Goal: Communication & Community: Answer question/provide support

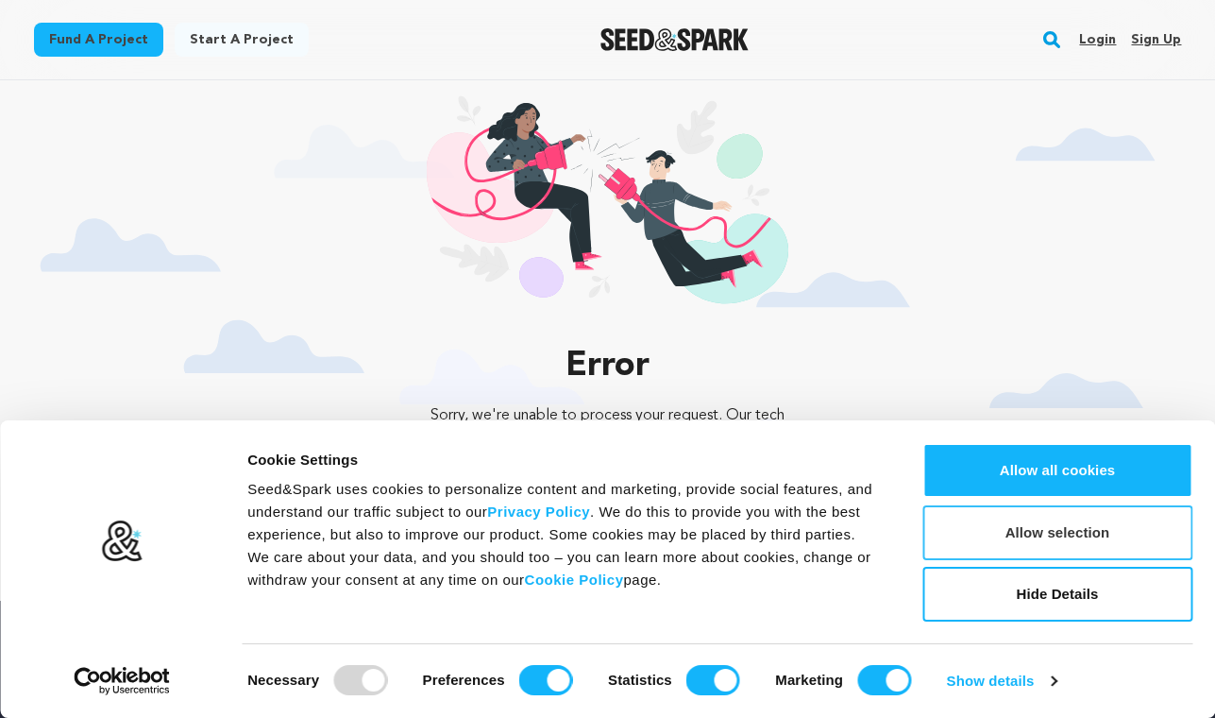
click at [974, 542] on button "Allow selection" at bounding box center [1058, 532] width 270 height 55
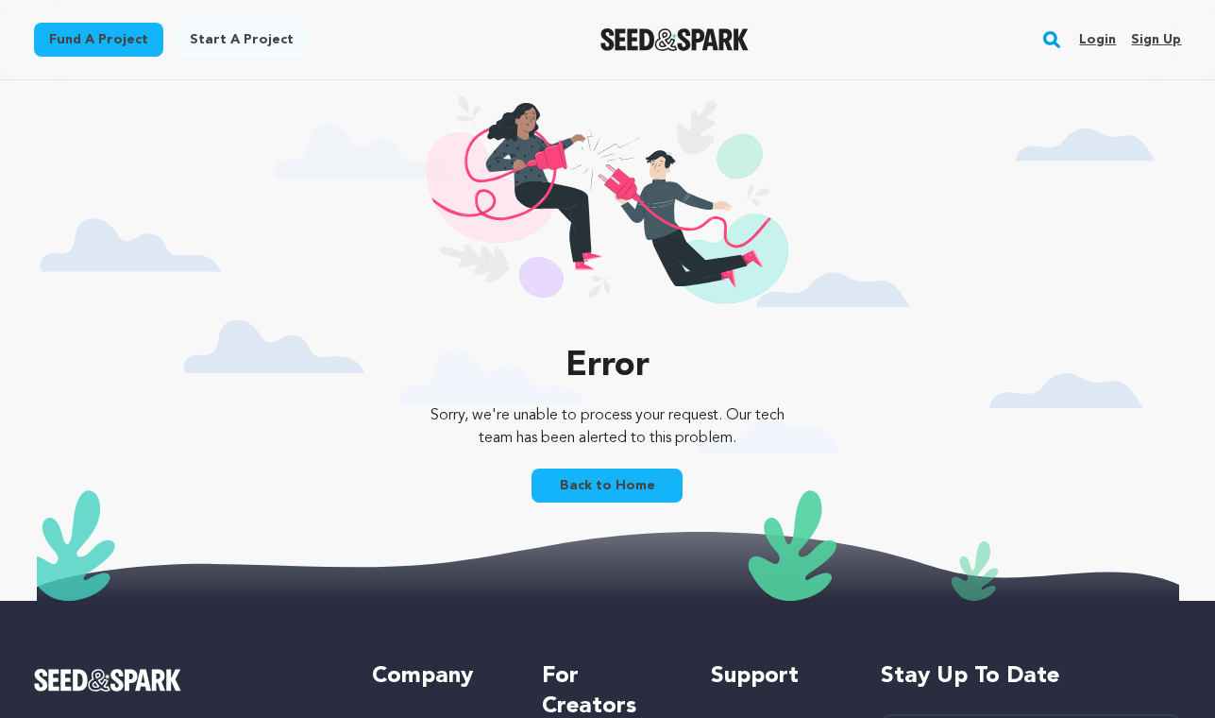
click at [1099, 38] on link "Login" at bounding box center [1097, 40] width 37 height 30
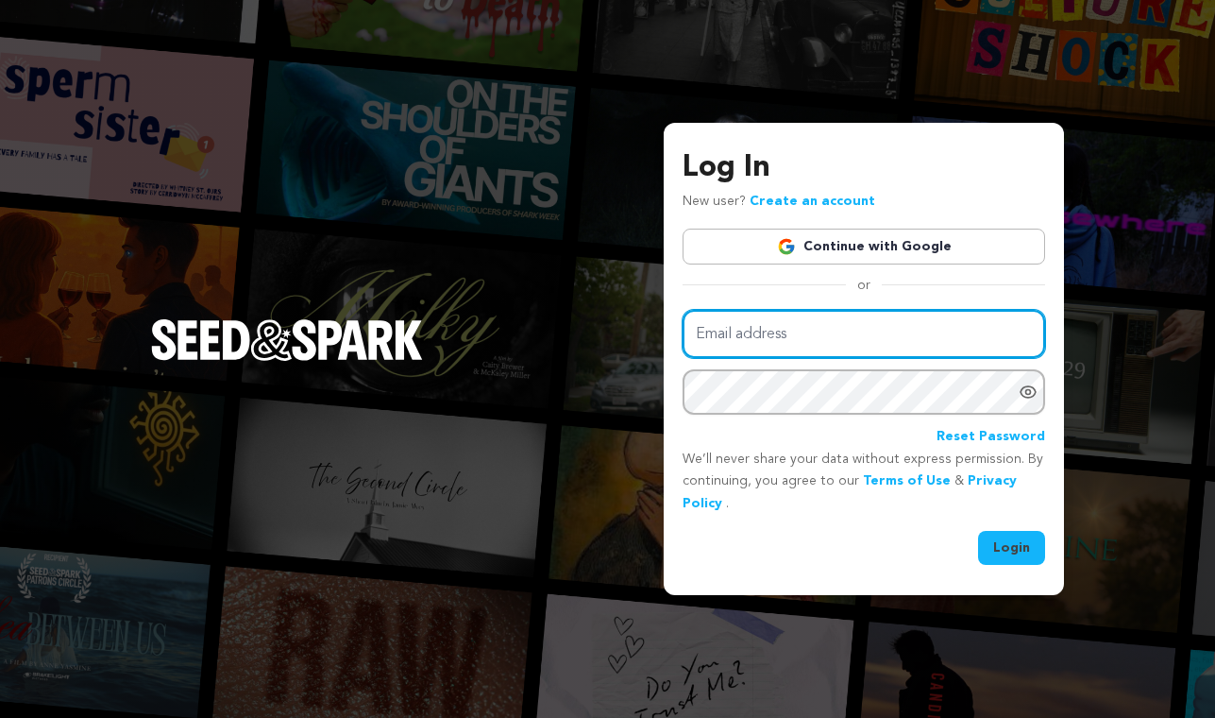
type input "[EMAIL_ADDRESS][DOMAIN_NAME]"
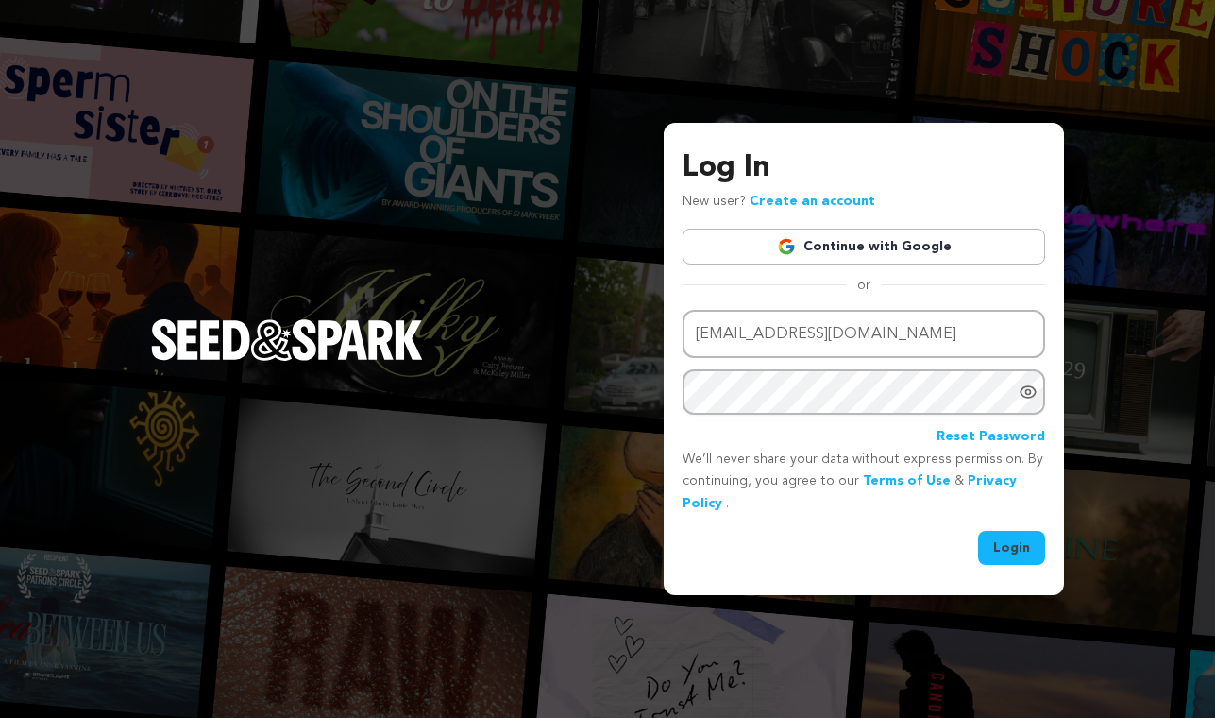
click at [1012, 543] on button "Login" at bounding box center [1011, 548] width 67 height 34
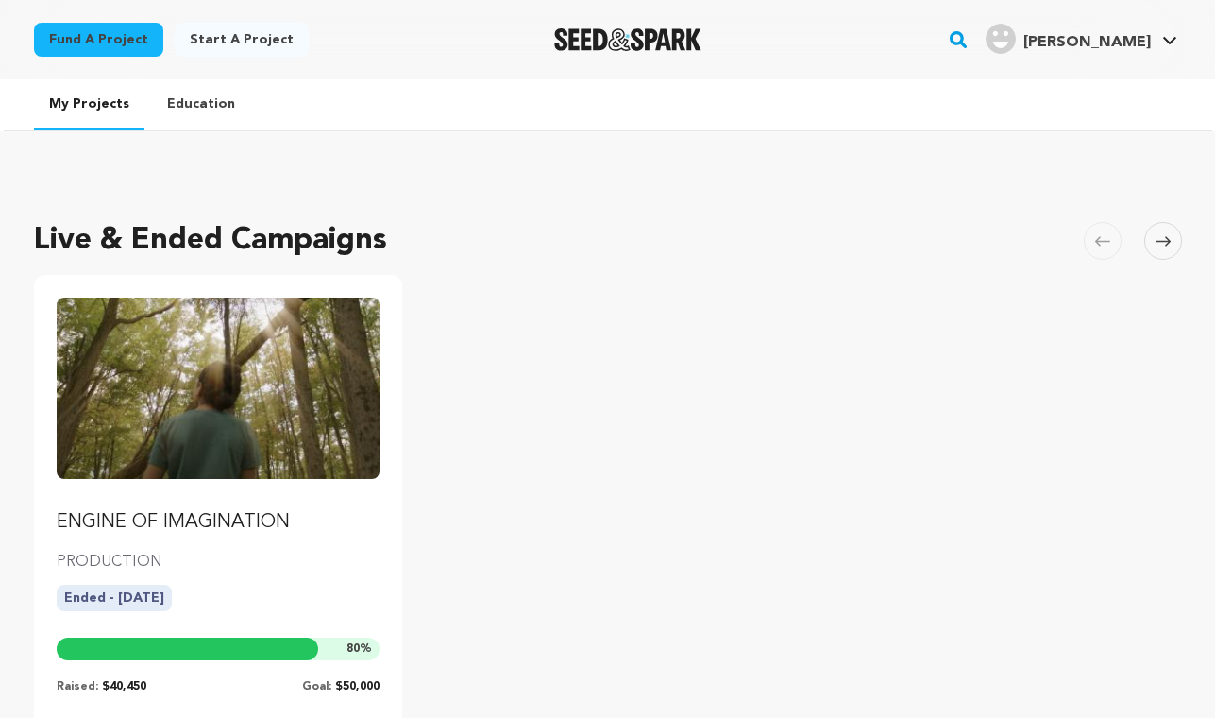
click at [348, 390] on img "Fund ENGINE OF IMAGINATION" at bounding box center [219, 387] width 324 height 181
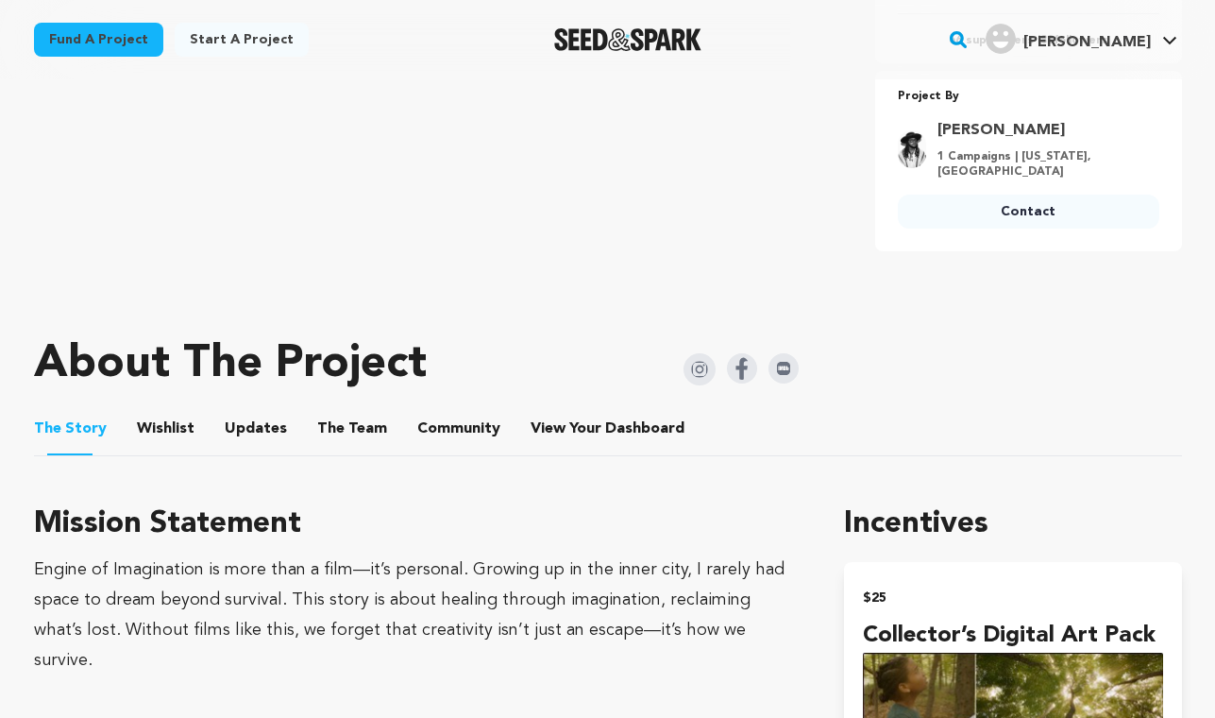
scroll to position [1015, 0]
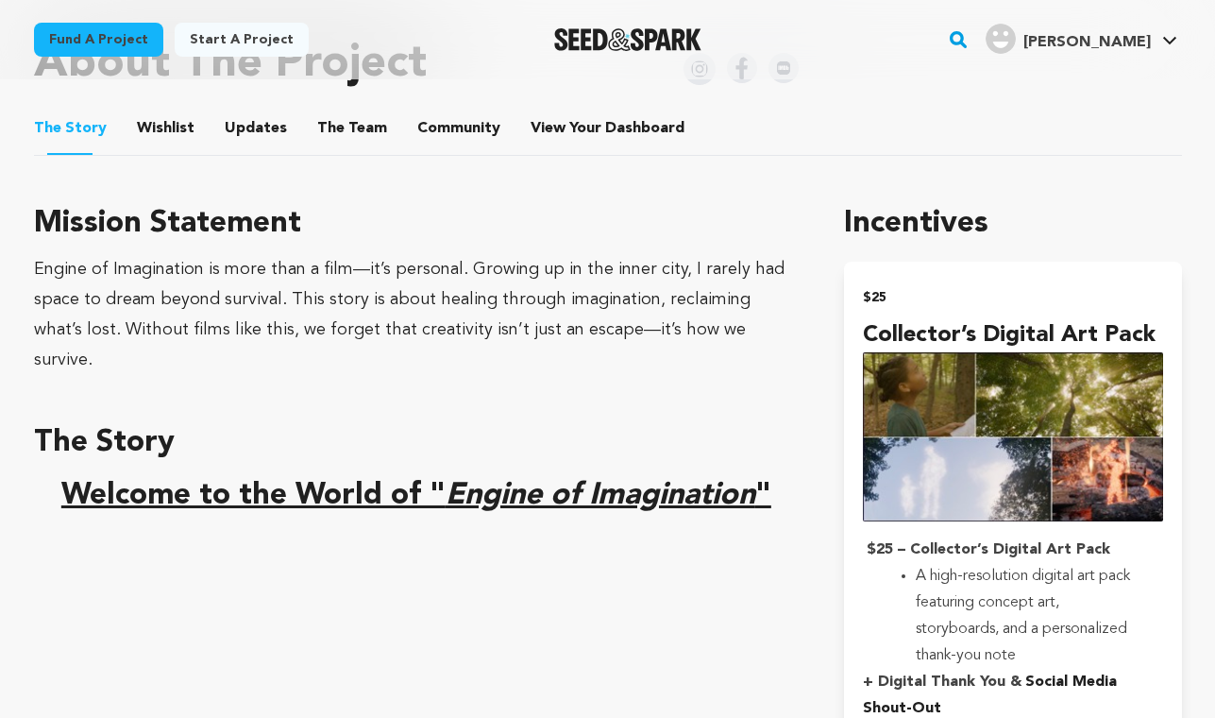
click at [447, 125] on button "Community" at bounding box center [458, 132] width 45 height 45
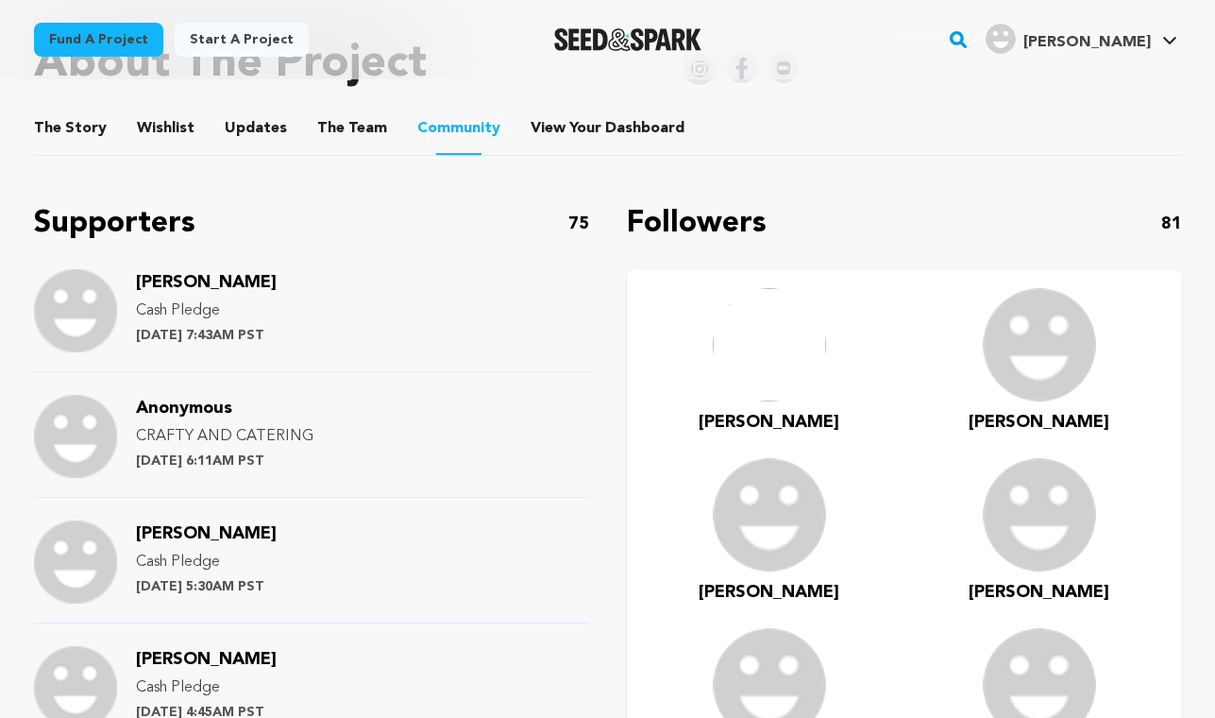
click at [334, 122] on button "The Team" at bounding box center [352, 132] width 45 height 45
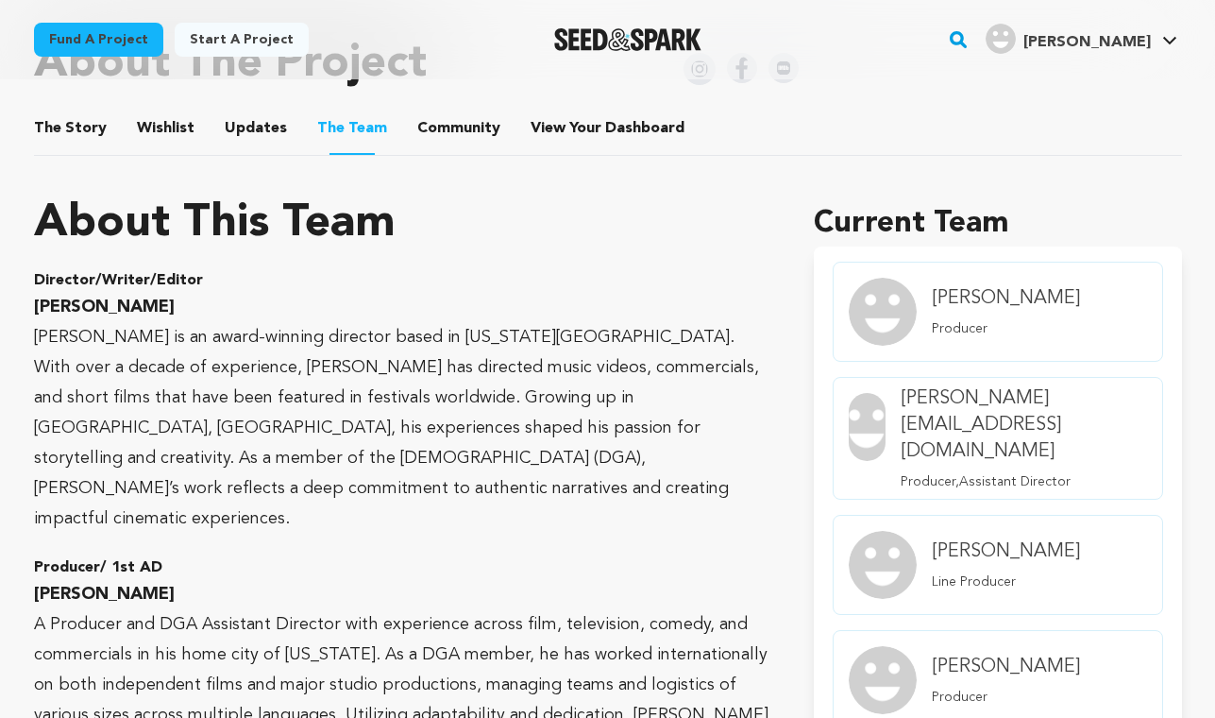
click at [550, 127] on button "View Your Dashboard" at bounding box center [553, 132] width 45 height 45
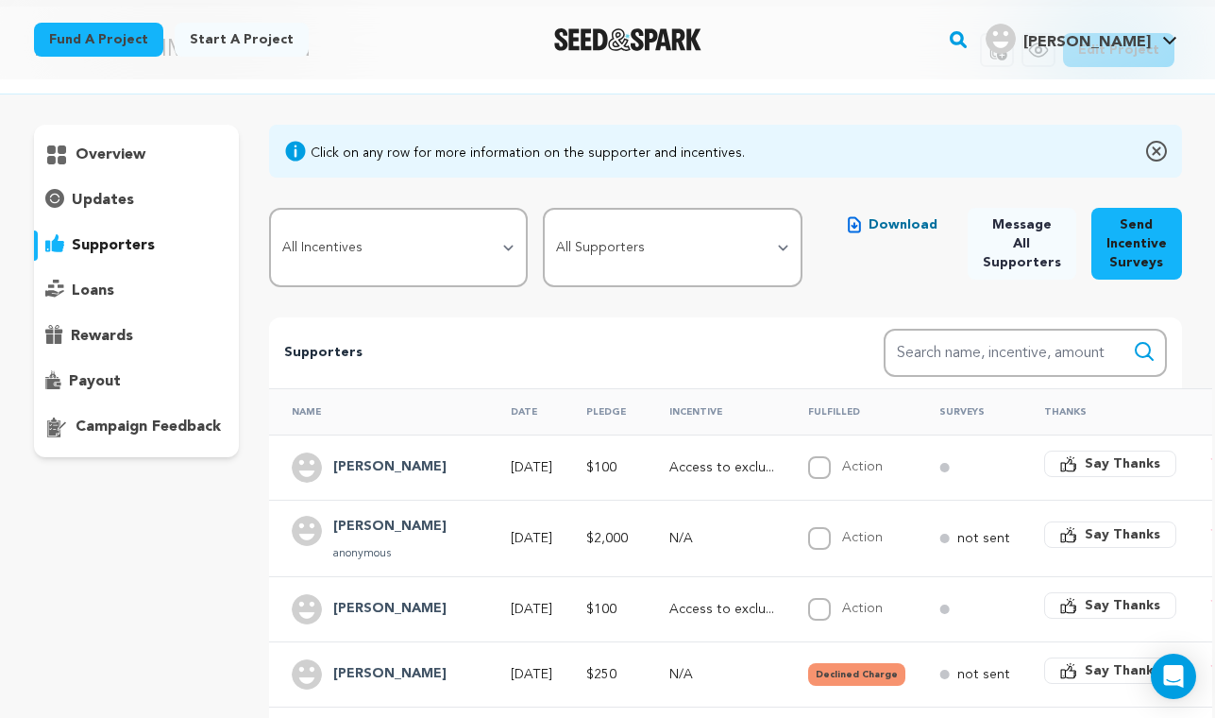
scroll to position [62, 0]
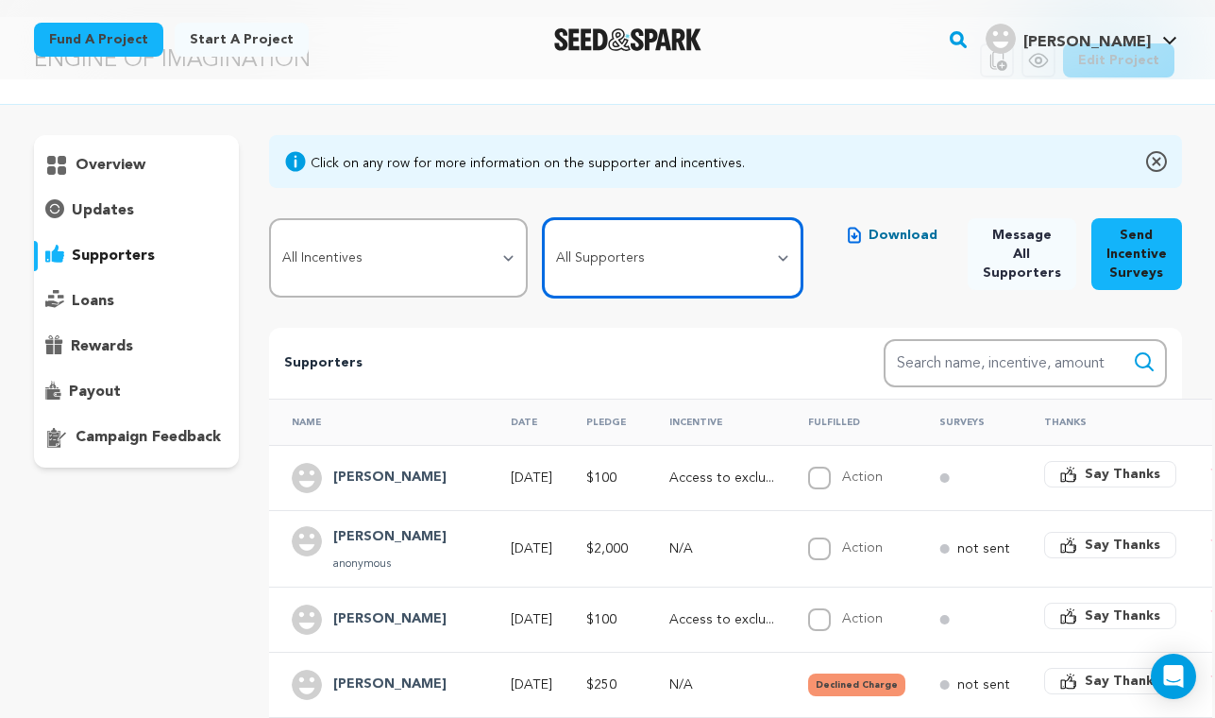
select select "pledge_incomplete"
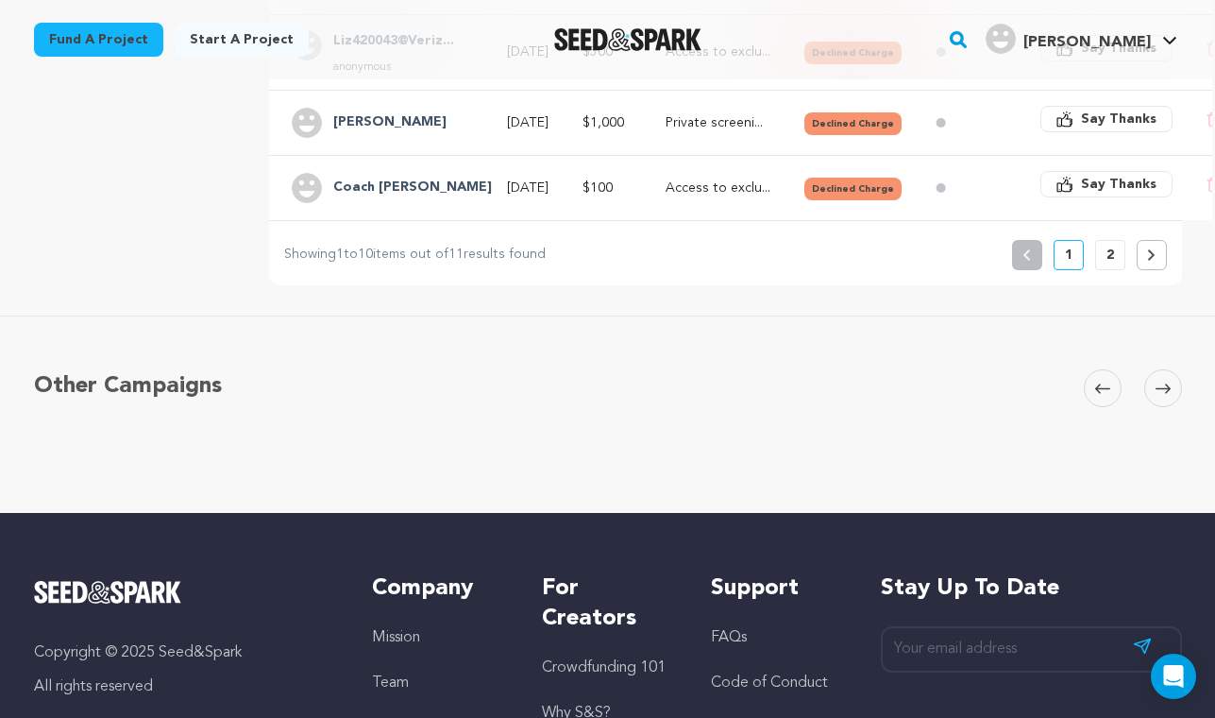
scroll to position [992, 0]
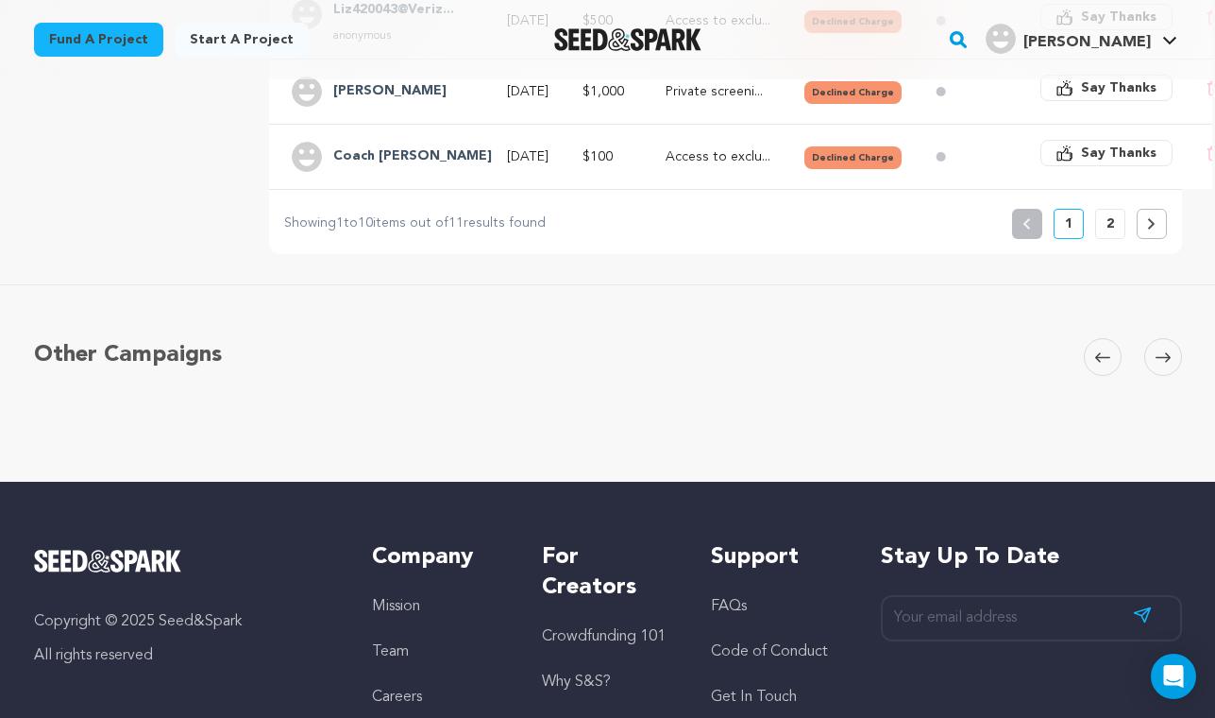
click at [1149, 218] on icon at bounding box center [1151, 223] width 8 height 11
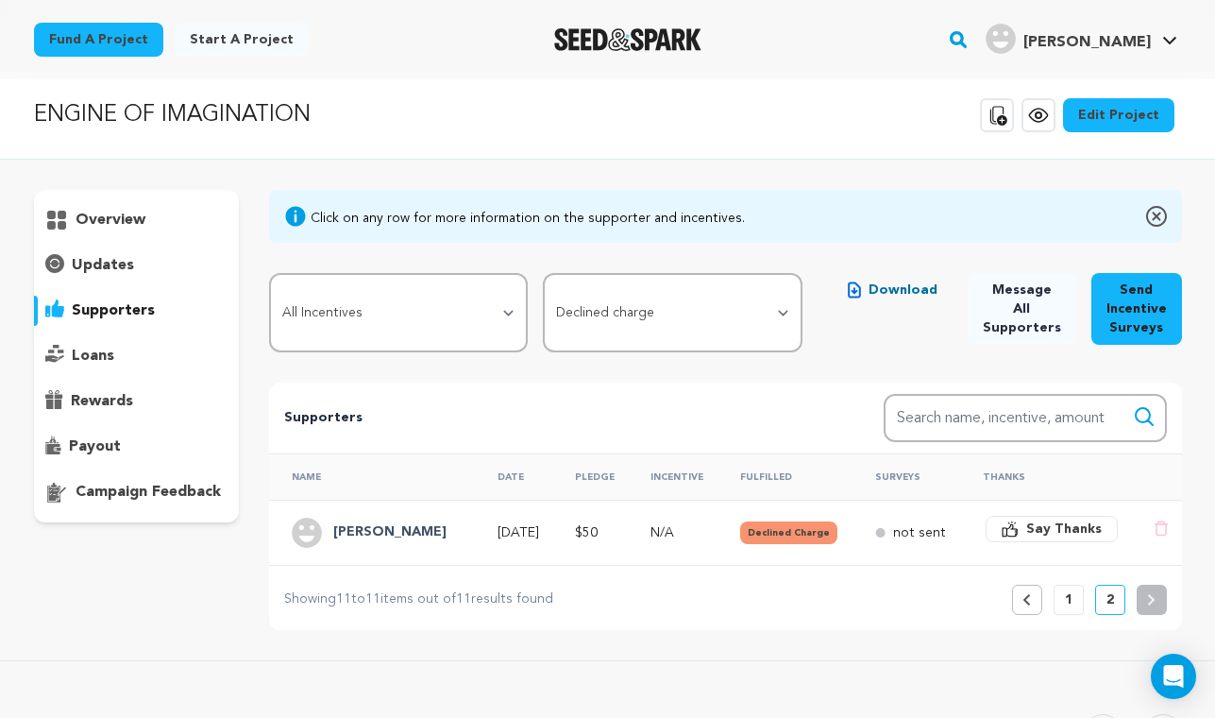
scroll to position [0, 0]
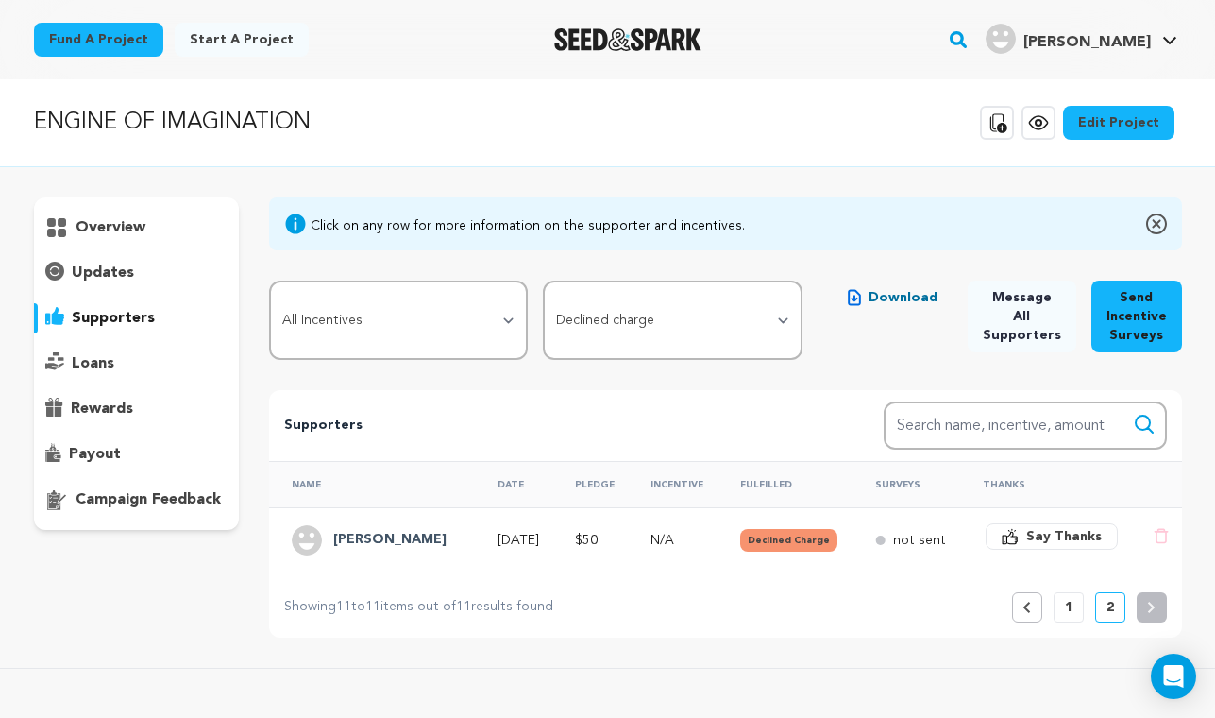
click at [362, 539] on h4 "[PERSON_NAME]" at bounding box center [389, 540] width 113 height 23
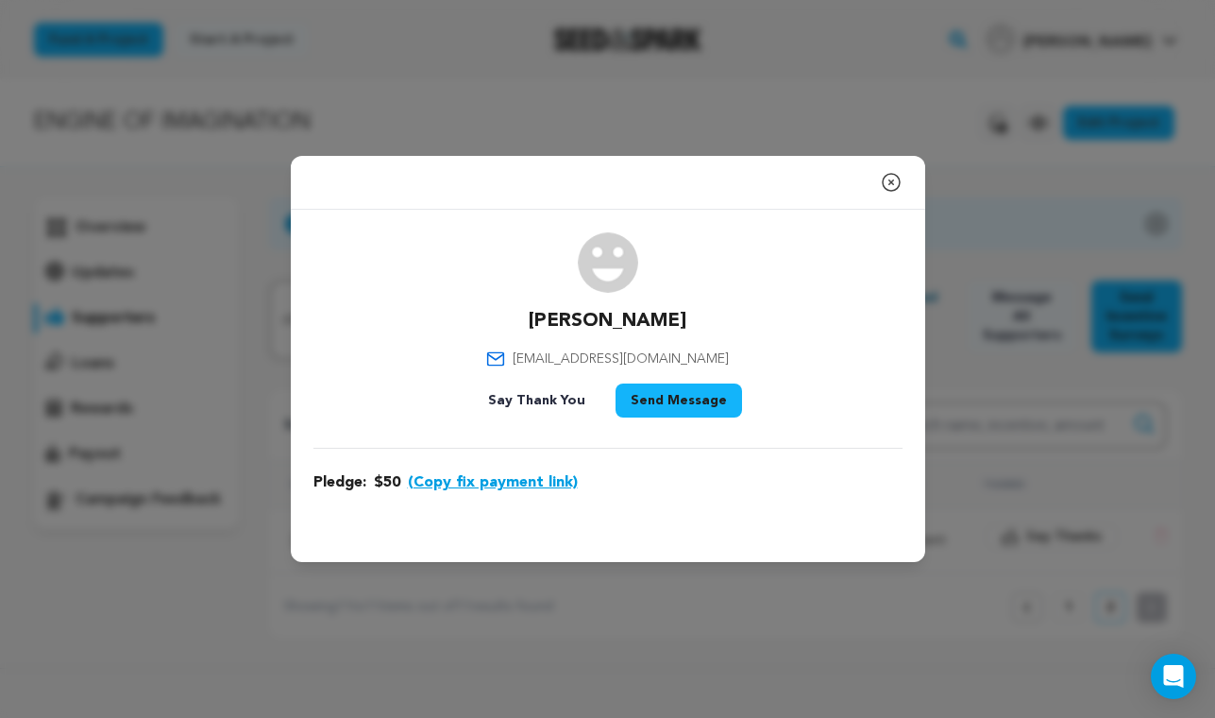
click at [498, 479] on button "(Copy fix payment link)" at bounding box center [493, 482] width 170 height 23
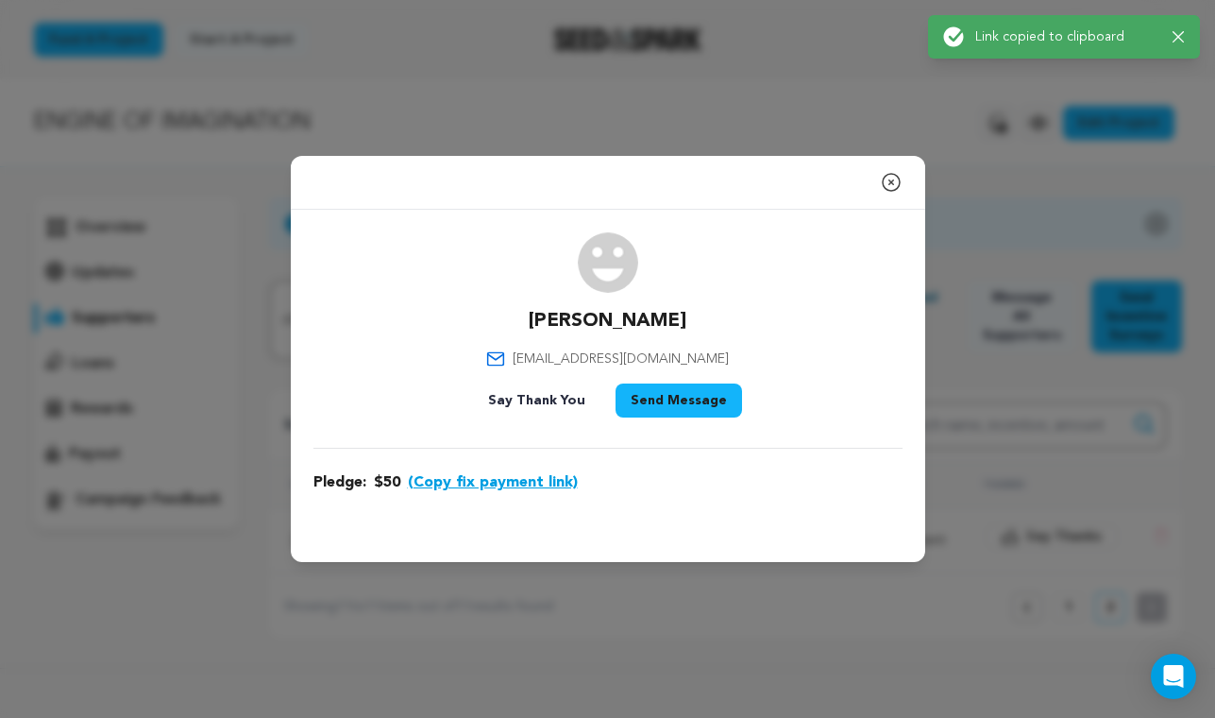
click at [656, 397] on button "Send Message" at bounding box center [679, 400] width 127 height 34
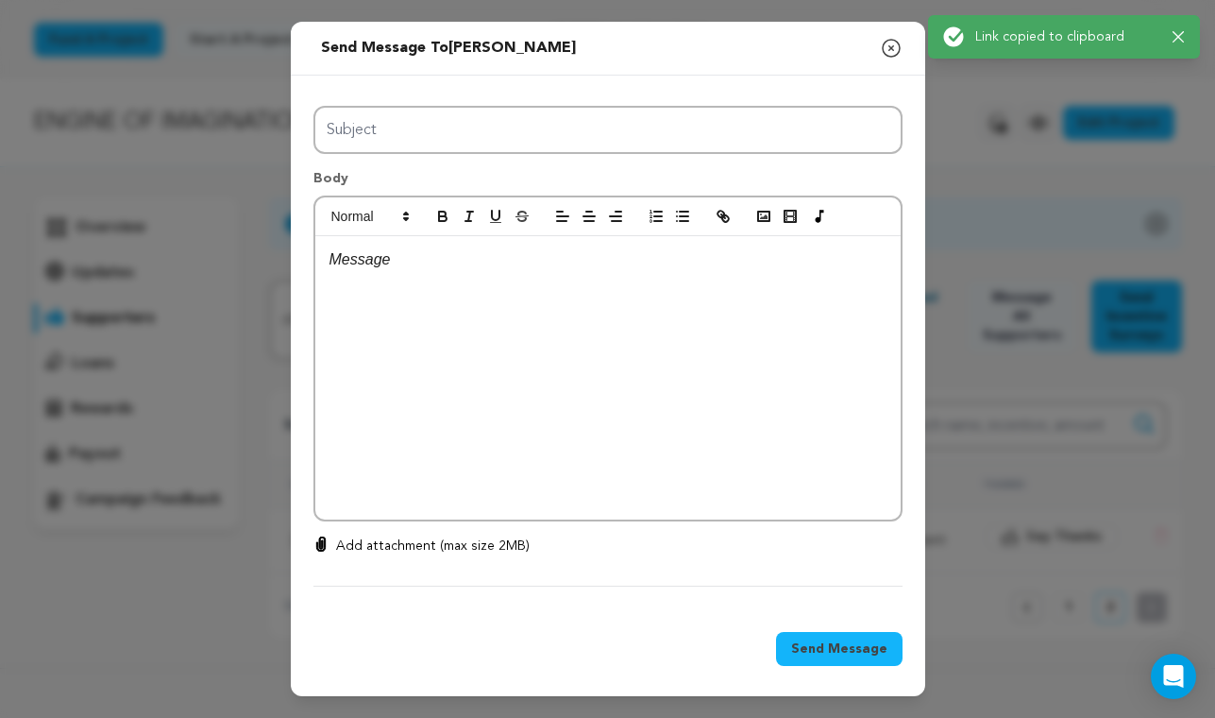
click at [507, 367] on div at bounding box center [608, 377] width 586 height 283
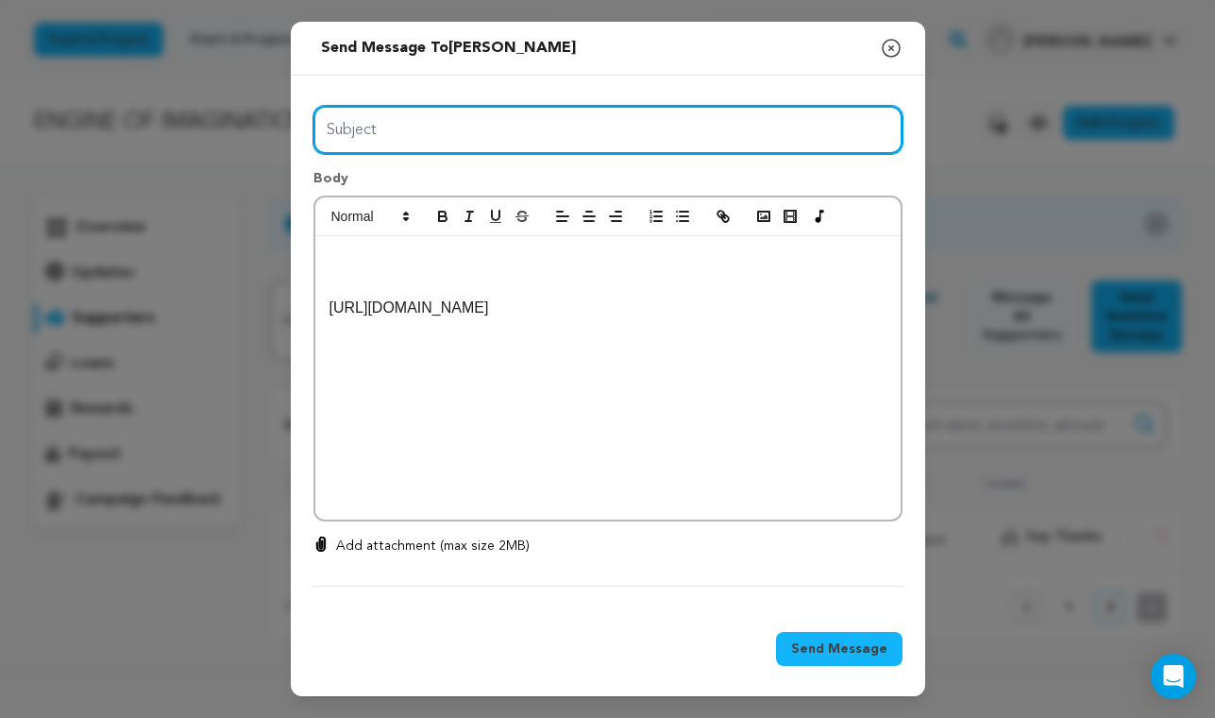
click at [405, 134] on input "Subject" at bounding box center [608, 130] width 589 height 48
paste input "Engine of Imagination - Payment Declined"
type input "Engine of Imagination - Payment Declined"
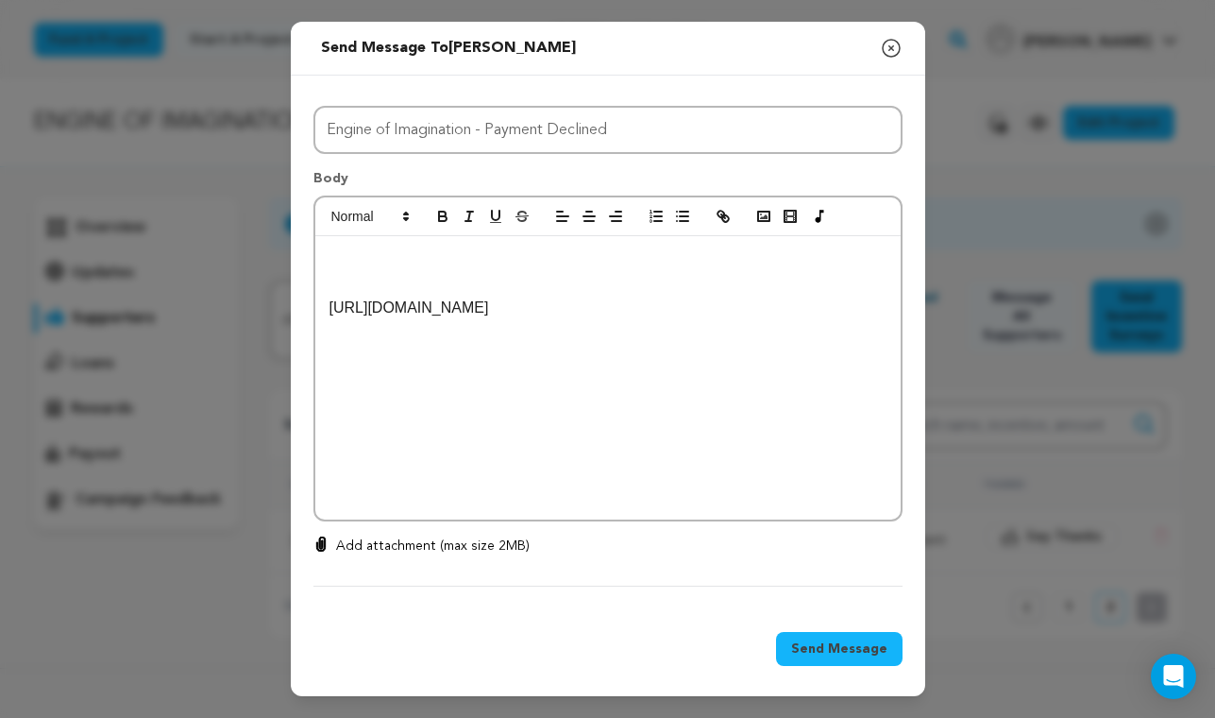
click at [425, 245] on div "[URL][DOMAIN_NAME]" at bounding box center [608, 377] width 586 height 283
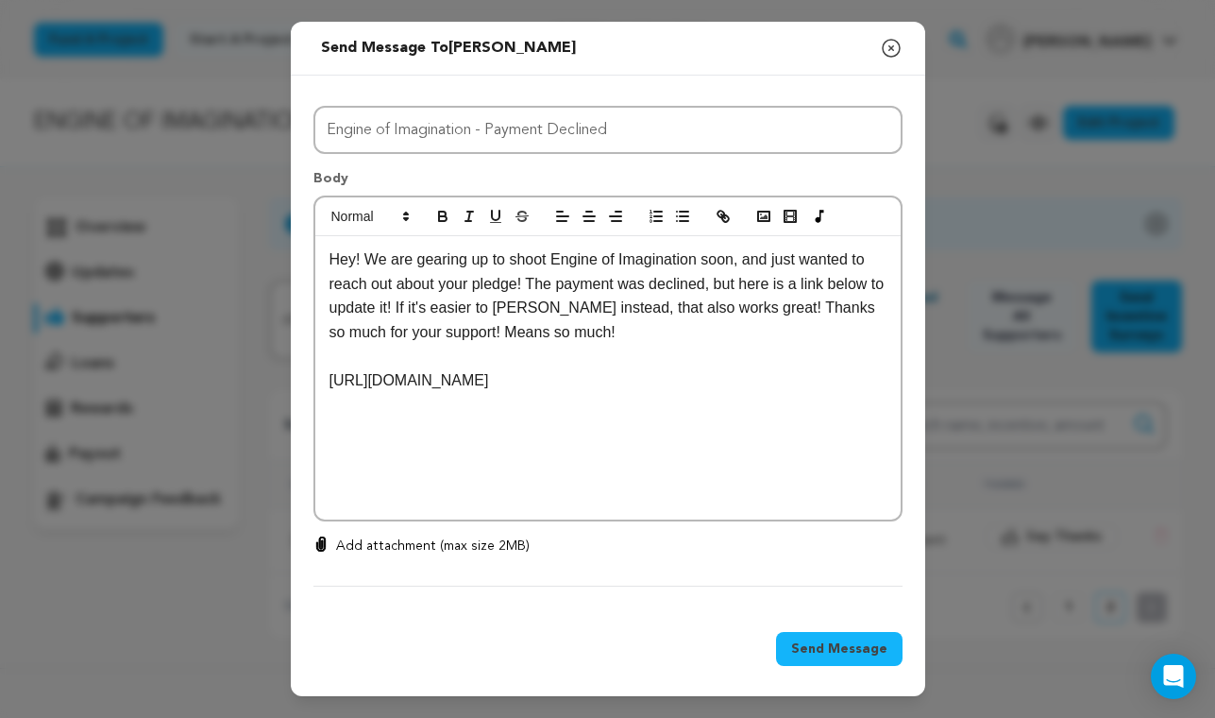
click at [819, 643] on span "Send Message" at bounding box center [839, 648] width 96 height 19
